Goal: Information Seeking & Learning: Learn about a topic

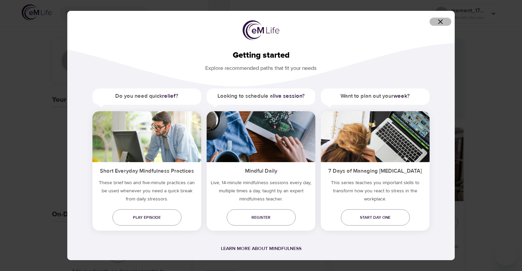
click at [442, 20] on icon "button" at bounding box center [440, 22] width 8 height 8
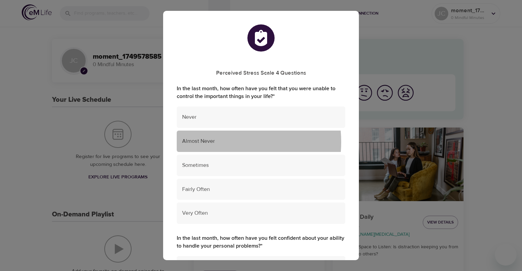
click at [213, 142] on span "Almost Never" at bounding box center [261, 142] width 158 height 8
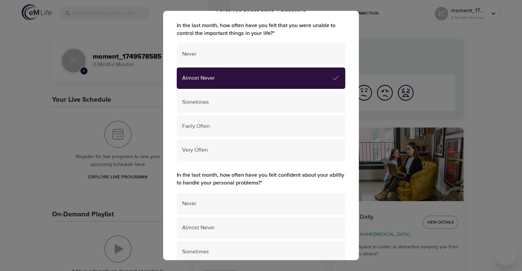
scroll to position [64, 0]
click at [228, 63] on div "Never" at bounding box center [261, 53] width 169 height 21
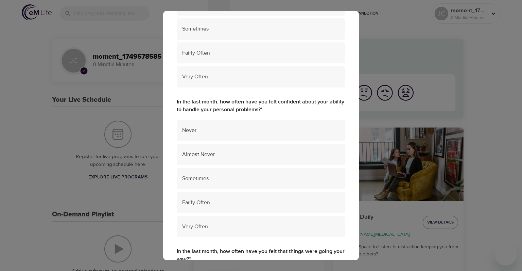
scroll to position [136, 0]
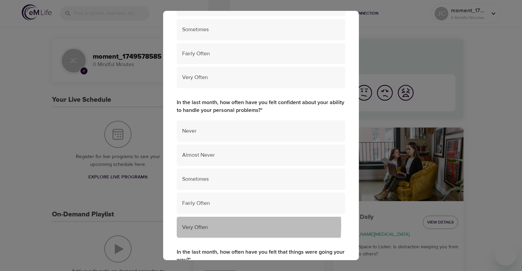
click at [192, 226] on span "Very Often" at bounding box center [261, 228] width 158 height 8
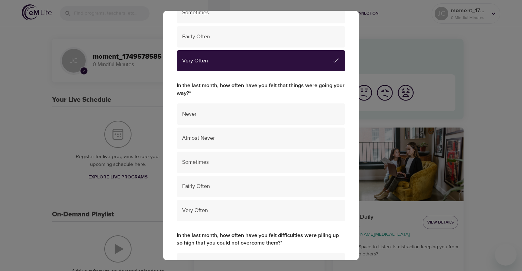
scroll to position [302, 0]
click at [220, 184] on span "Fairly Often" at bounding box center [261, 187] width 158 height 8
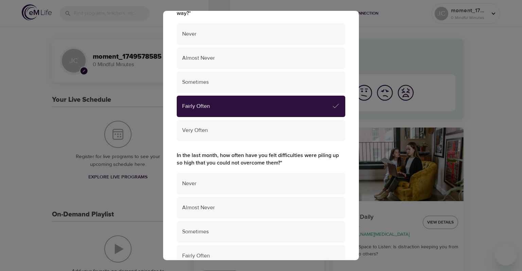
scroll to position [419, 0]
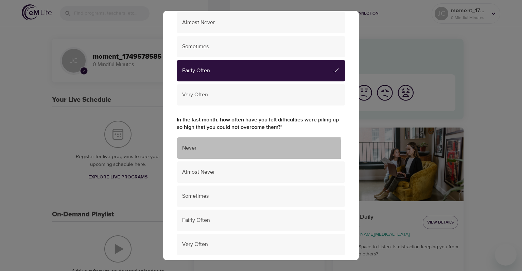
click at [207, 150] on span "Never" at bounding box center [261, 148] width 158 height 8
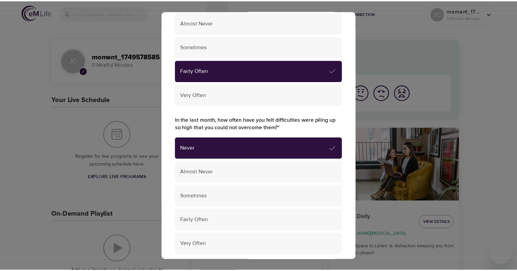
scroll to position [470, 0]
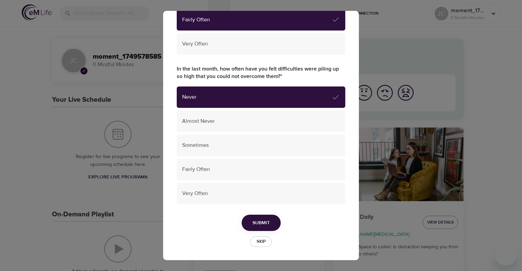
click at [249, 224] on button "Submit" at bounding box center [261, 223] width 39 height 17
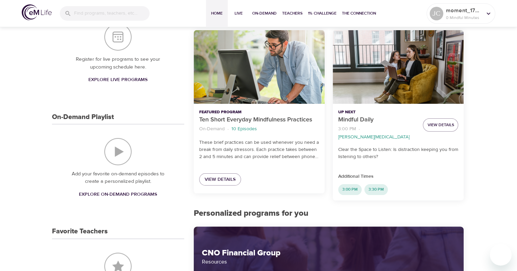
scroll to position [97, 0]
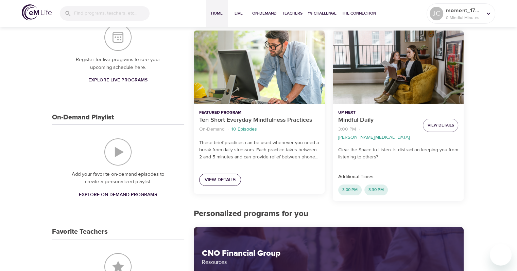
click at [217, 180] on span "View Details" at bounding box center [220, 180] width 31 height 8
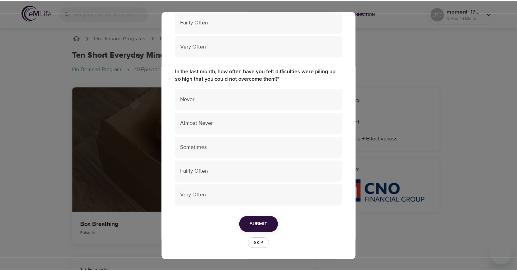
scroll to position [470, 0]
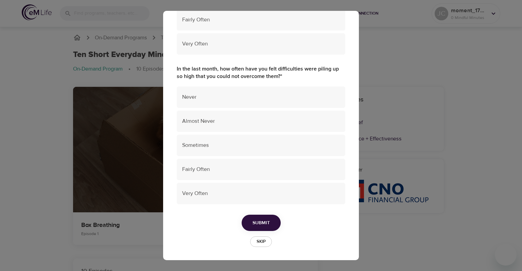
click at [263, 239] on span "Skip" at bounding box center [260, 242] width 15 height 8
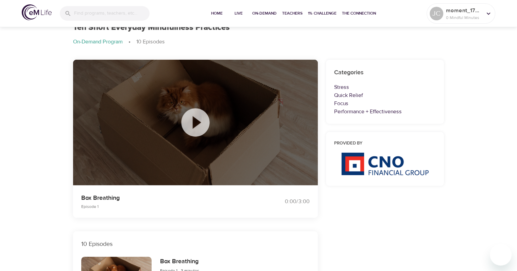
scroll to position [27, 0]
click at [192, 121] on icon at bounding box center [195, 123] width 34 height 34
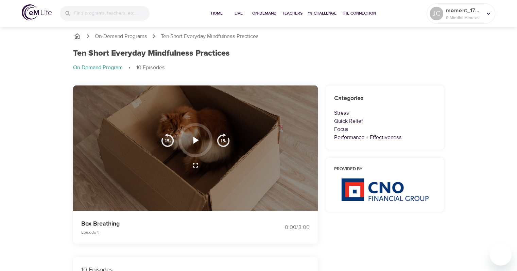
scroll to position [0, 0]
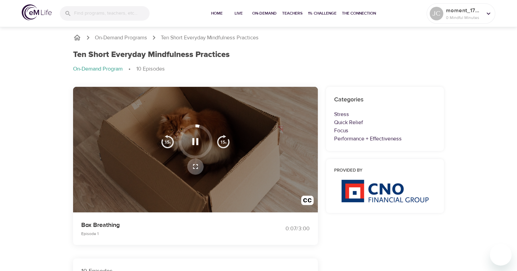
click at [195, 170] on icon "button" at bounding box center [195, 167] width 8 height 8
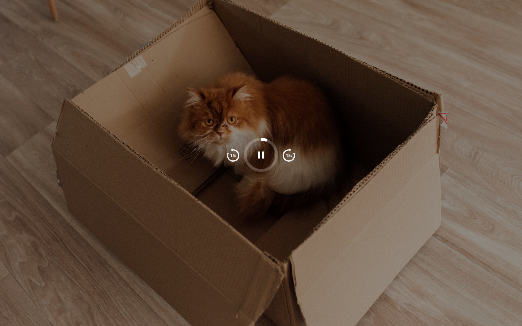
click at [262, 179] on icon "button" at bounding box center [261, 180] width 5 height 5
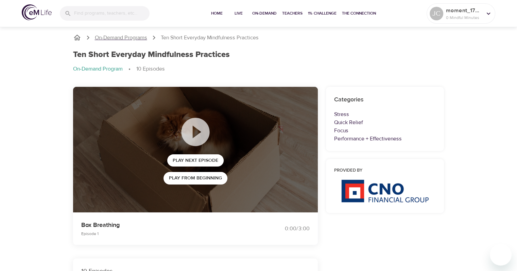
click at [136, 35] on p "On-Demand Programs" at bounding box center [121, 38] width 52 height 8
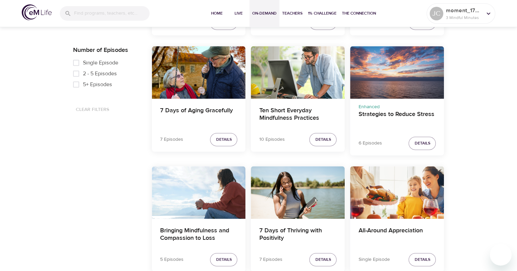
scroll to position [506, 0]
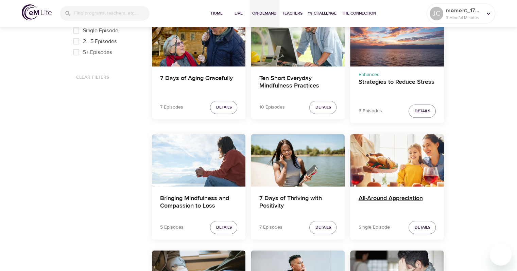
click at [383, 201] on h4 "All-Around Appreciation" at bounding box center [396, 203] width 77 height 16
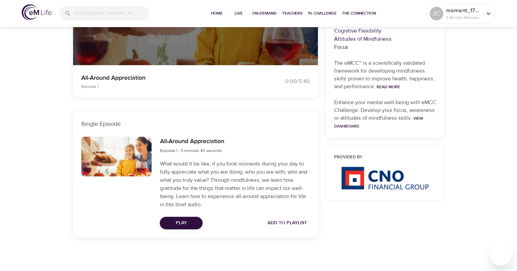
scroll to position [191, 0]
